Goal: Information Seeking & Learning: Learn about a topic

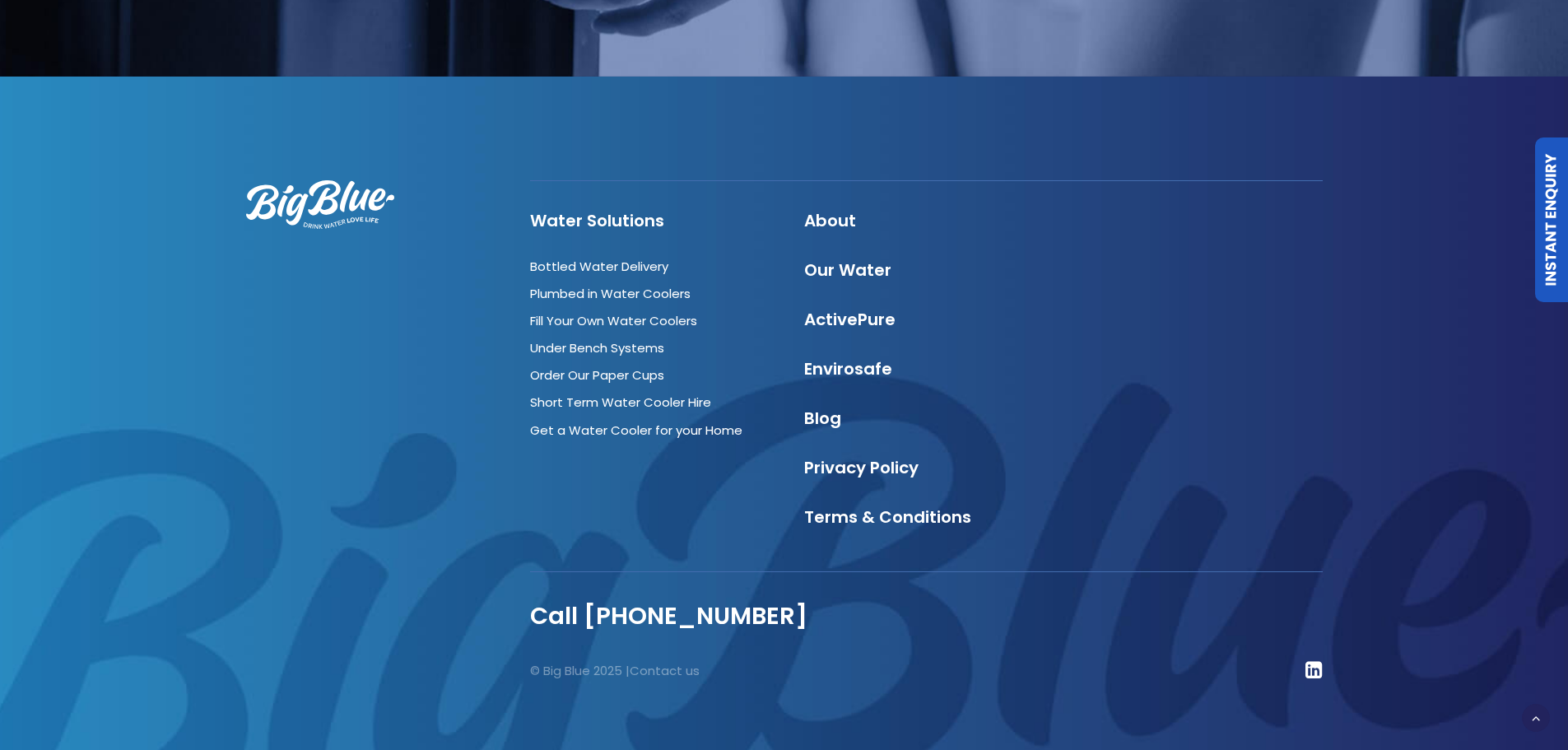
scroll to position [4278, 0]
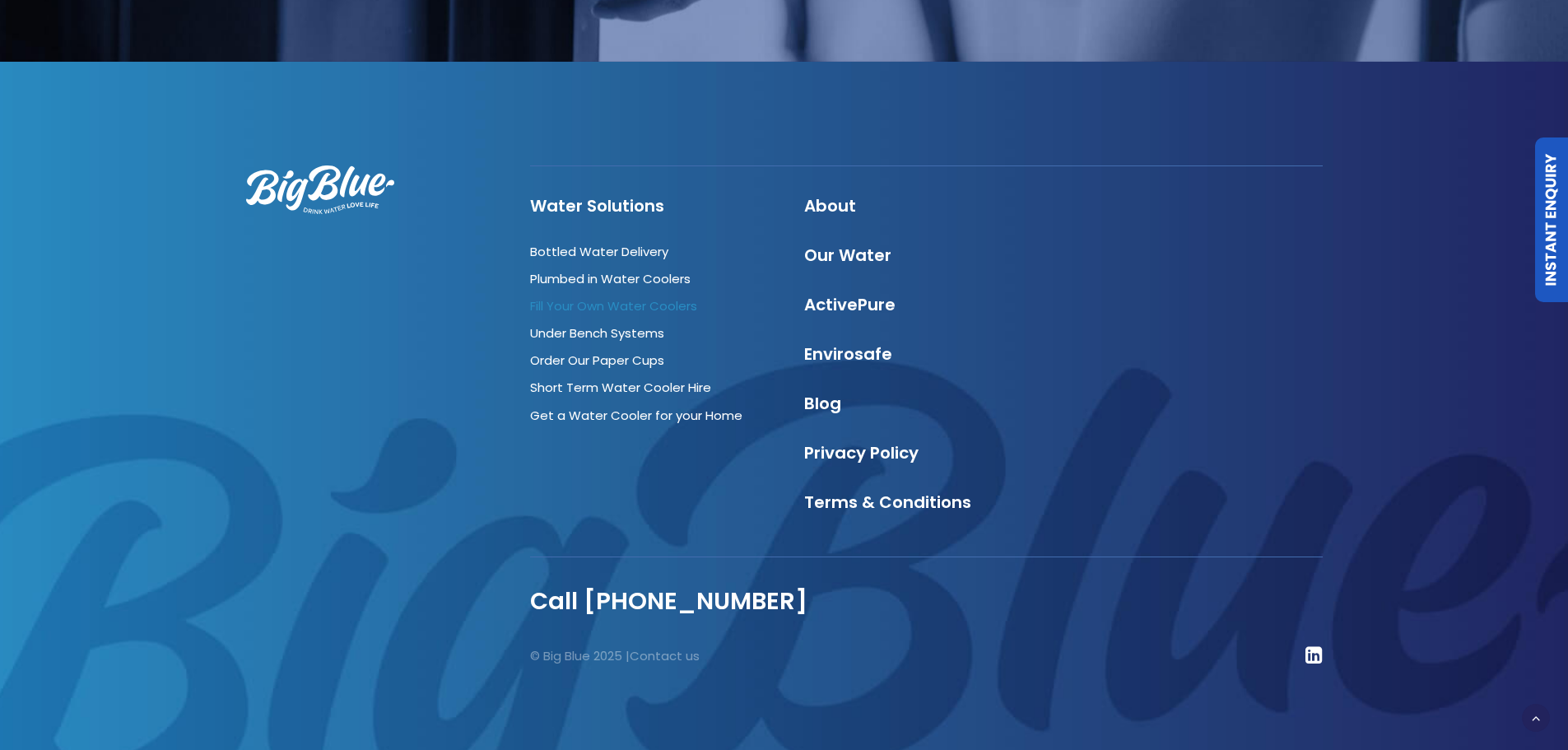
click at [571, 309] on link "Fill Your Own Water Coolers" at bounding box center [613, 305] width 167 height 17
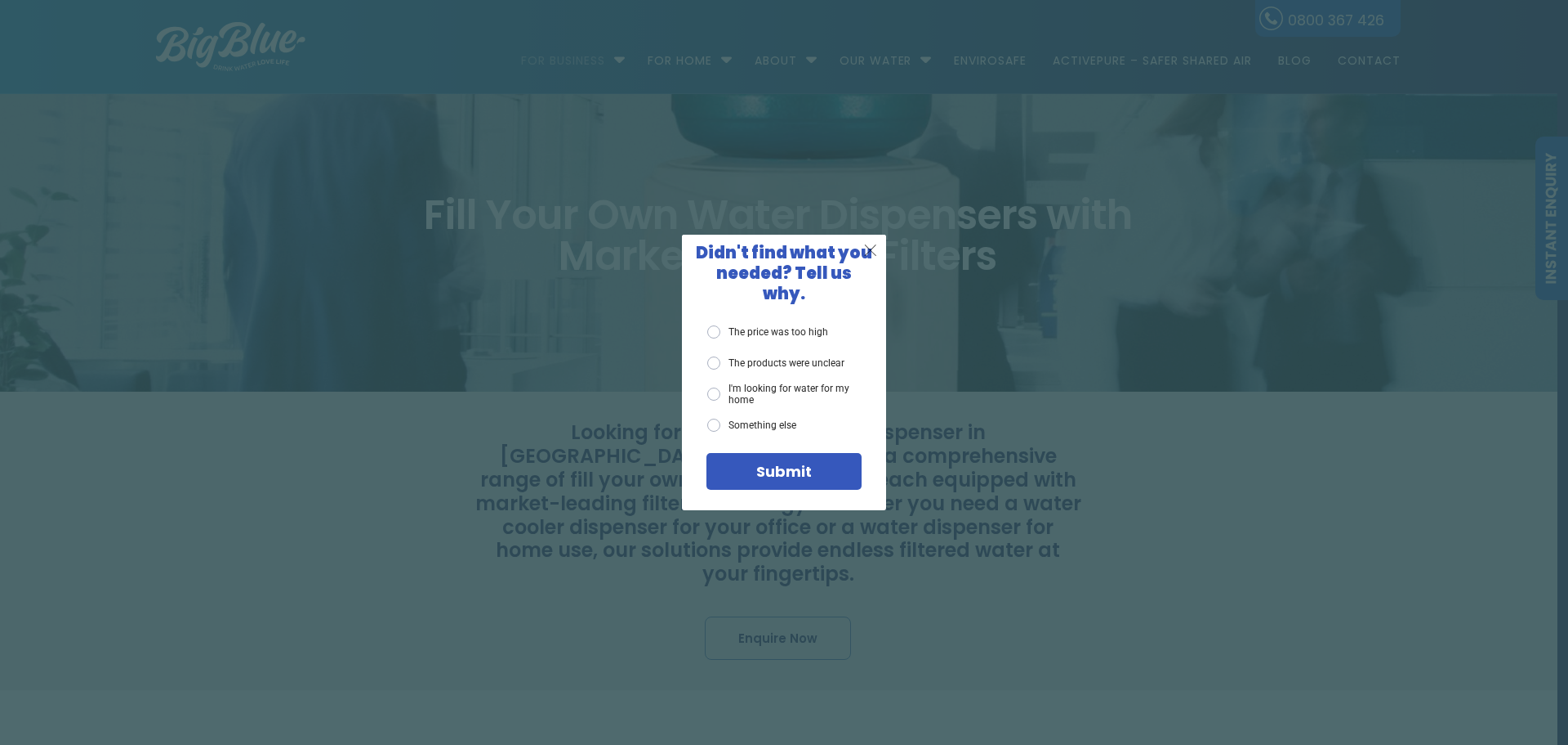
click at [862, 257] on div "X" at bounding box center [872, 250] width 31 height 31
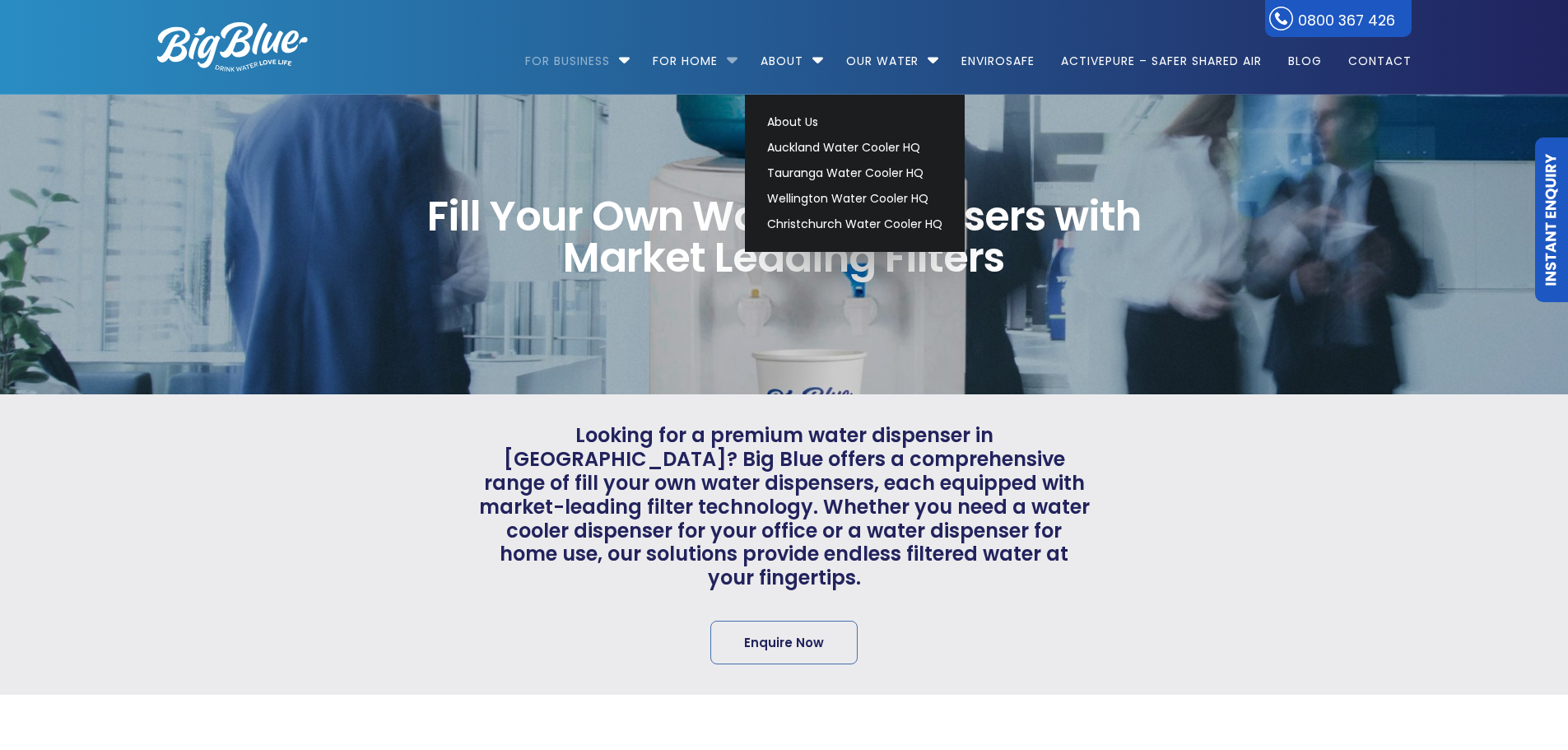
click at [731, 61] on li "For Home Get a water cooler for your home Short Term Water Cooler Hire For Even…" at bounding box center [693, 53] width 105 height 94
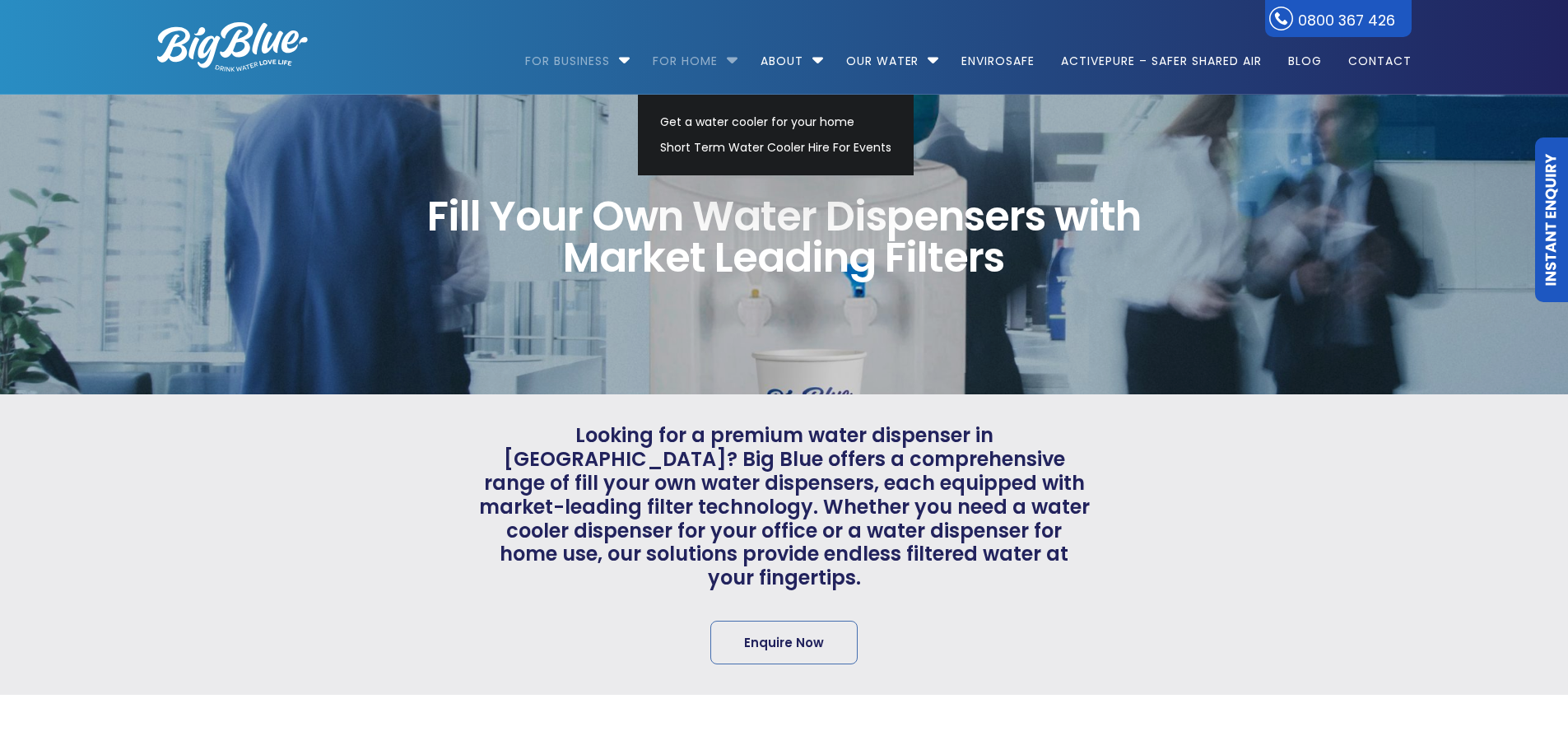
click at [686, 56] on link "For Home" at bounding box center [685, 53] width 88 height 106
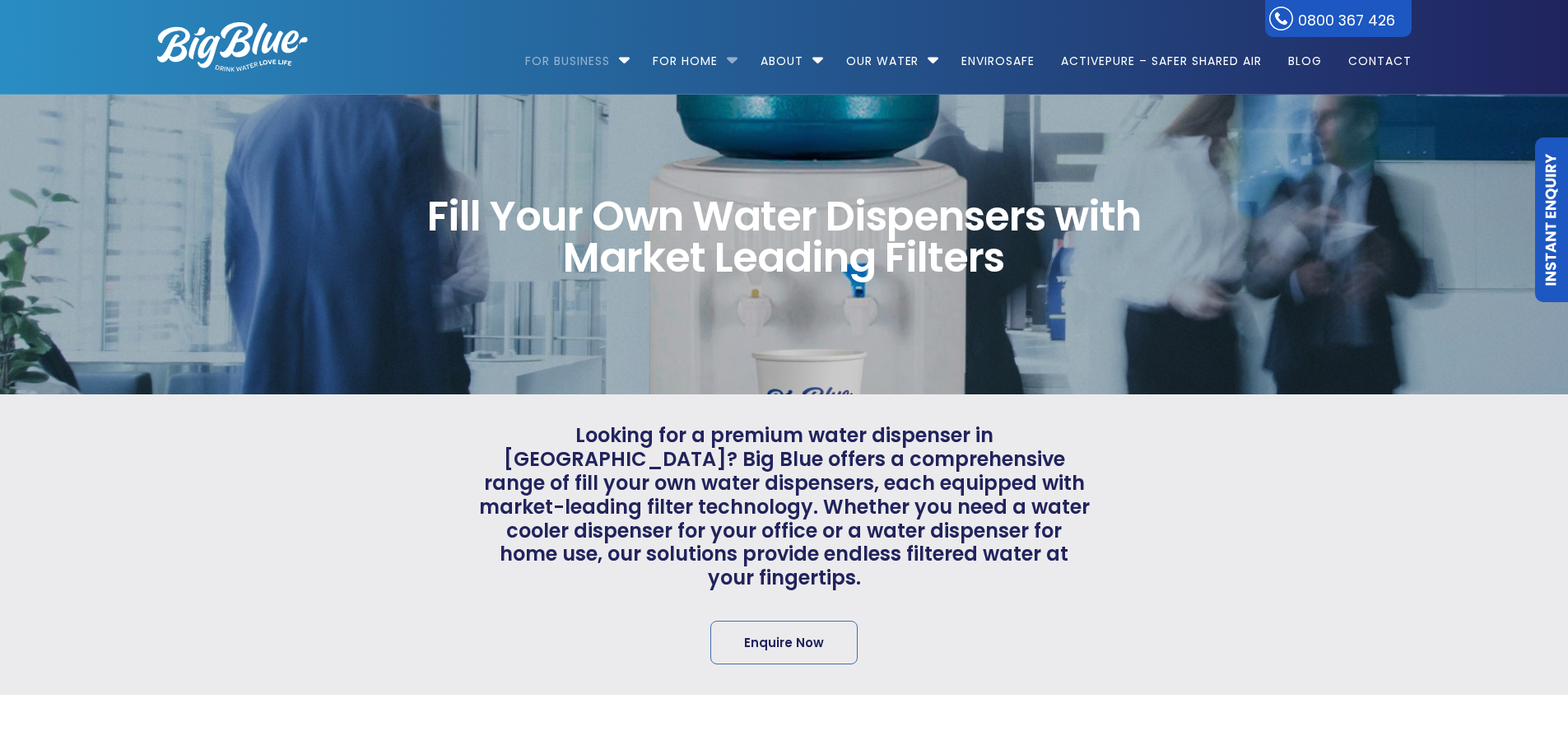
click at [735, 62] on li "For Home Get a water cooler for your home Short Term Water Cooler Hire For Even…" at bounding box center [693, 53] width 105 height 94
click at [730, 61] on li "For Home Get a water cooler for your home Short Term Water Cooler Hire For Even…" at bounding box center [693, 53] width 105 height 94
click at [1108, 147] on div "Fill Your Own Water Dispensers with Market Leading Filters" at bounding box center [784, 244] width 1314 height 299
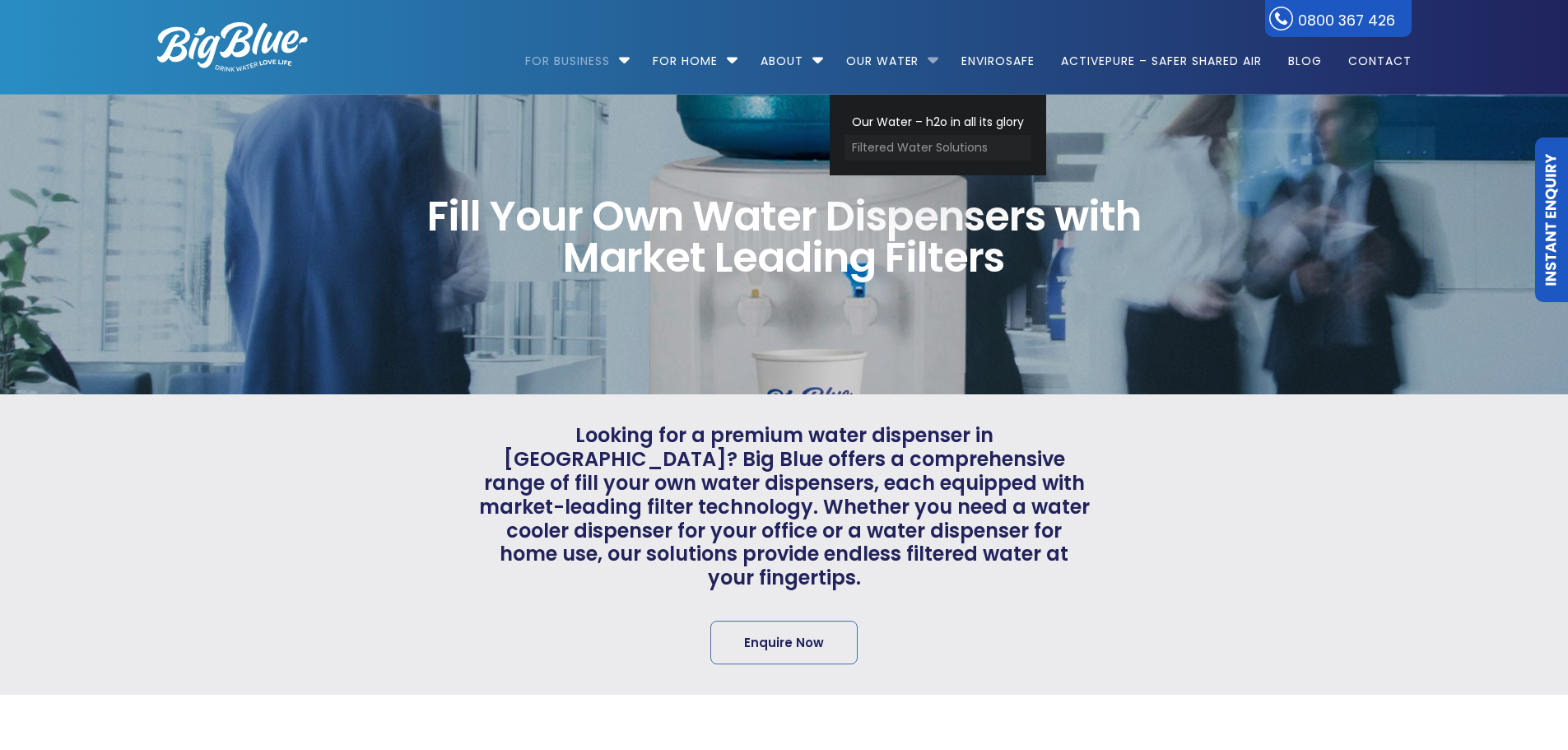
click at [902, 150] on link "Filtered Water Solutions" at bounding box center [937, 148] width 187 height 25
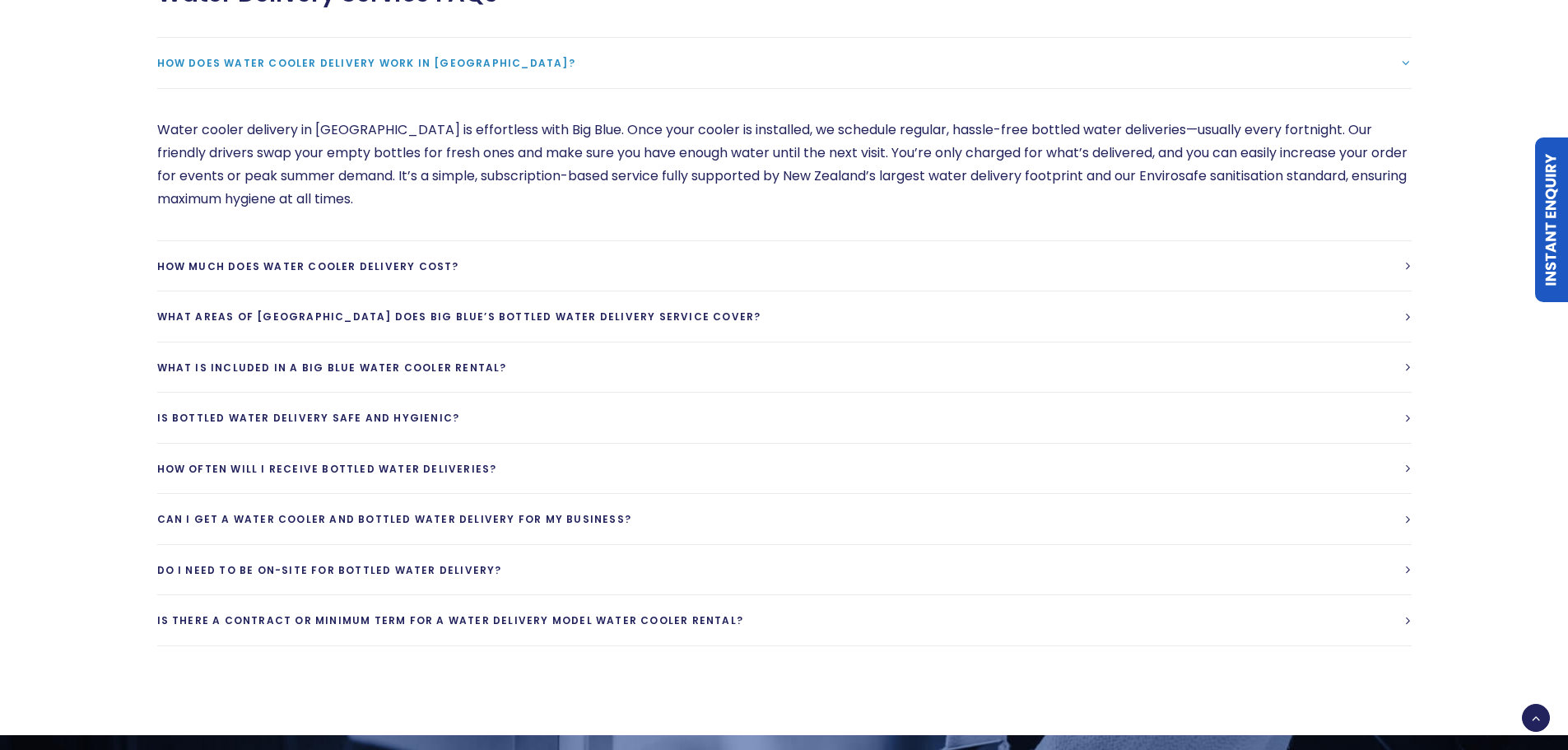
scroll to position [3949, 0]
